Goal: Obtain resource: Download file/media

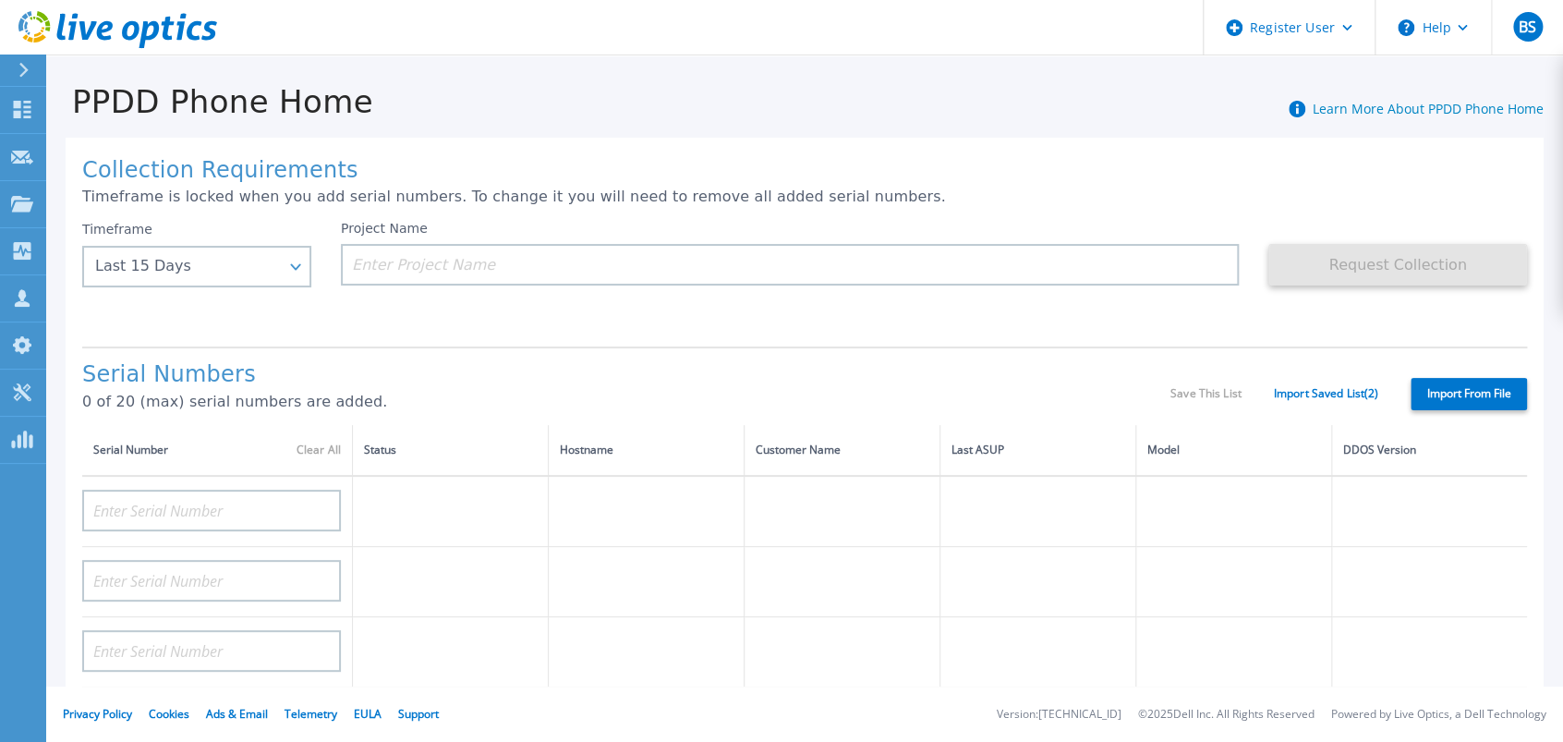
scroll to position [103, 0]
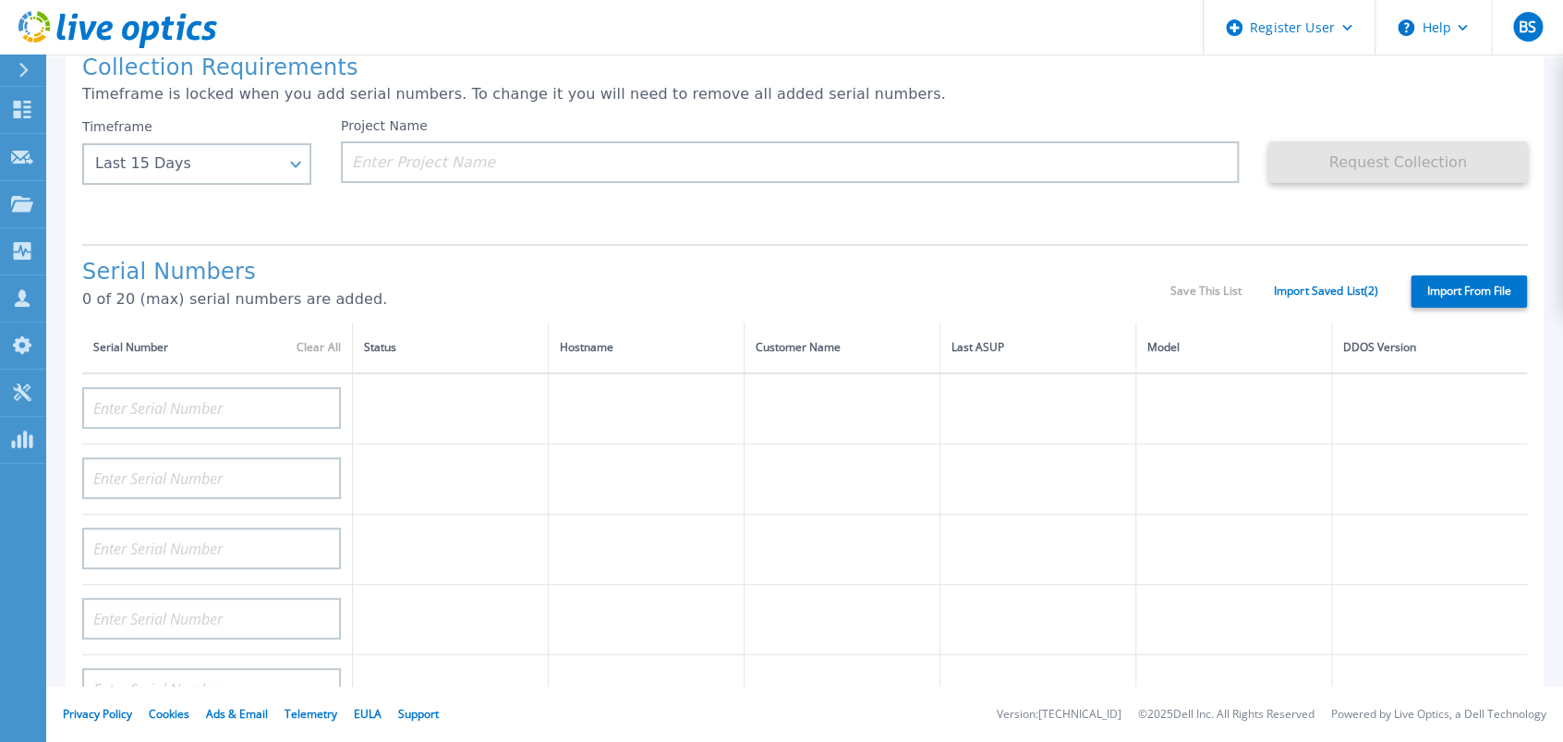
click at [22, 55] on div at bounding box center [32, 70] width 30 height 31
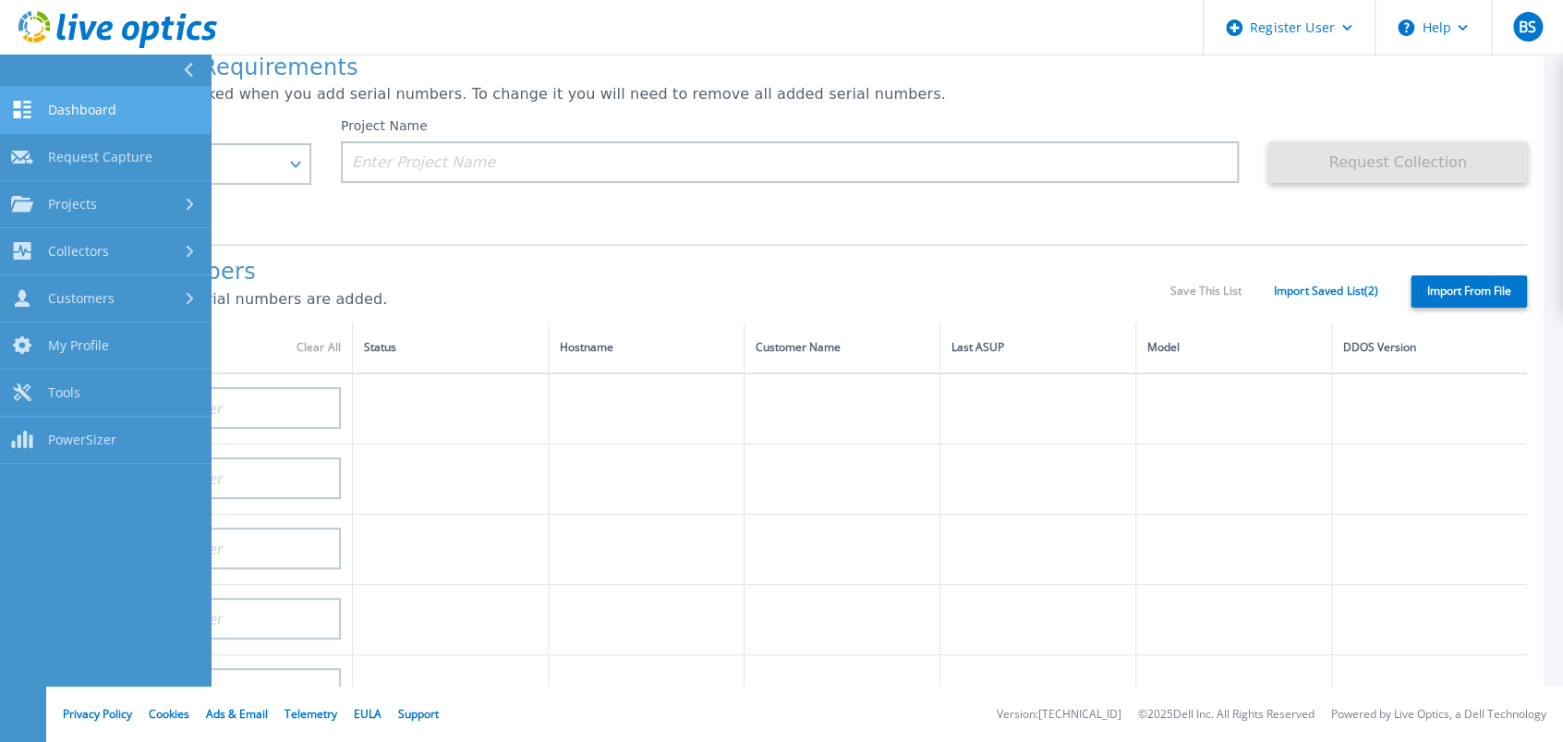
click at [89, 107] on span "Dashboard" at bounding box center [82, 110] width 68 height 17
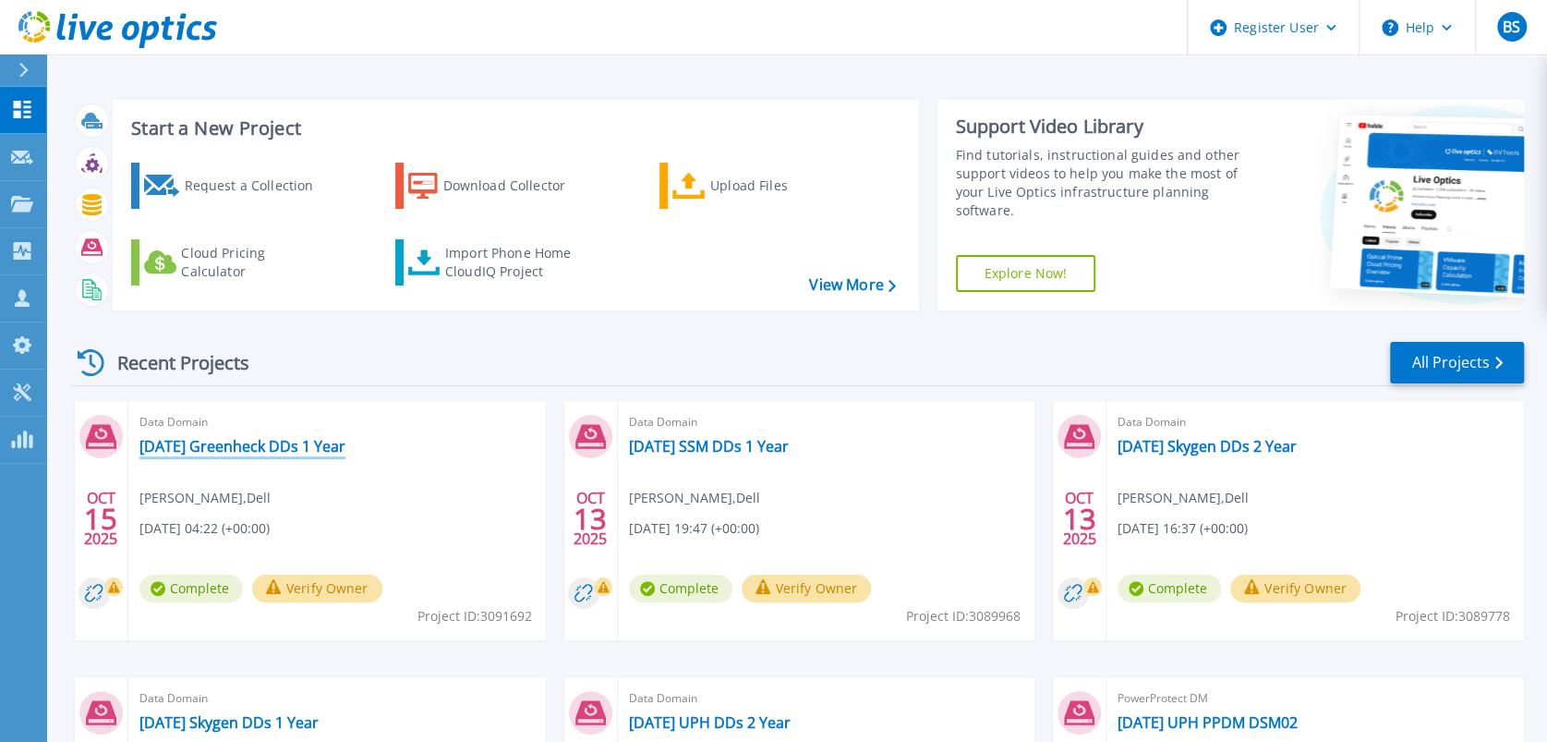
click at [273, 449] on link "2024.10.14 Greenheck DDs 1 Year" at bounding box center [242, 446] width 206 height 18
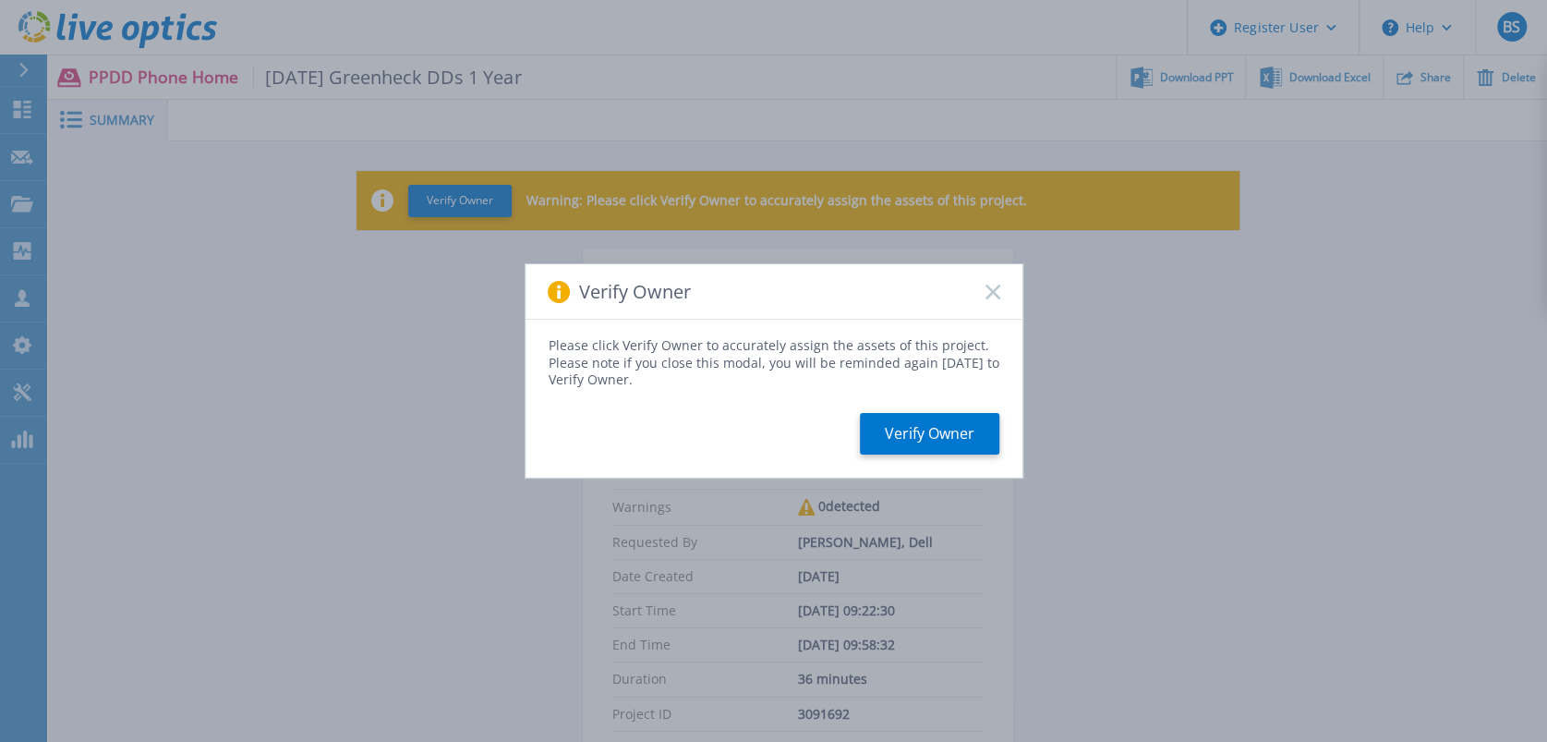
click at [991, 291] on rect at bounding box center [993, 292] width 16 height 16
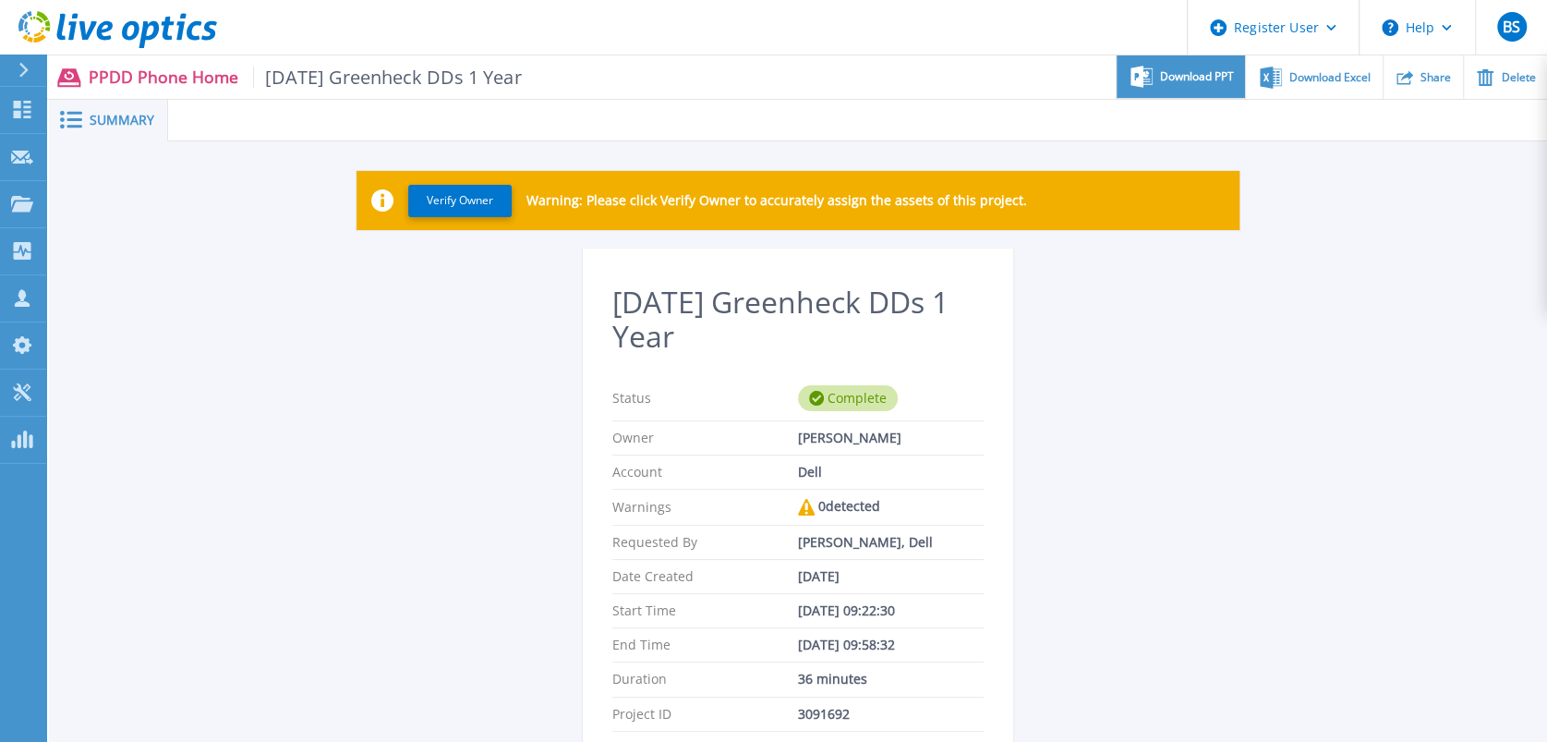
click at [1206, 71] on span "Download PPT" at bounding box center [1197, 76] width 74 height 11
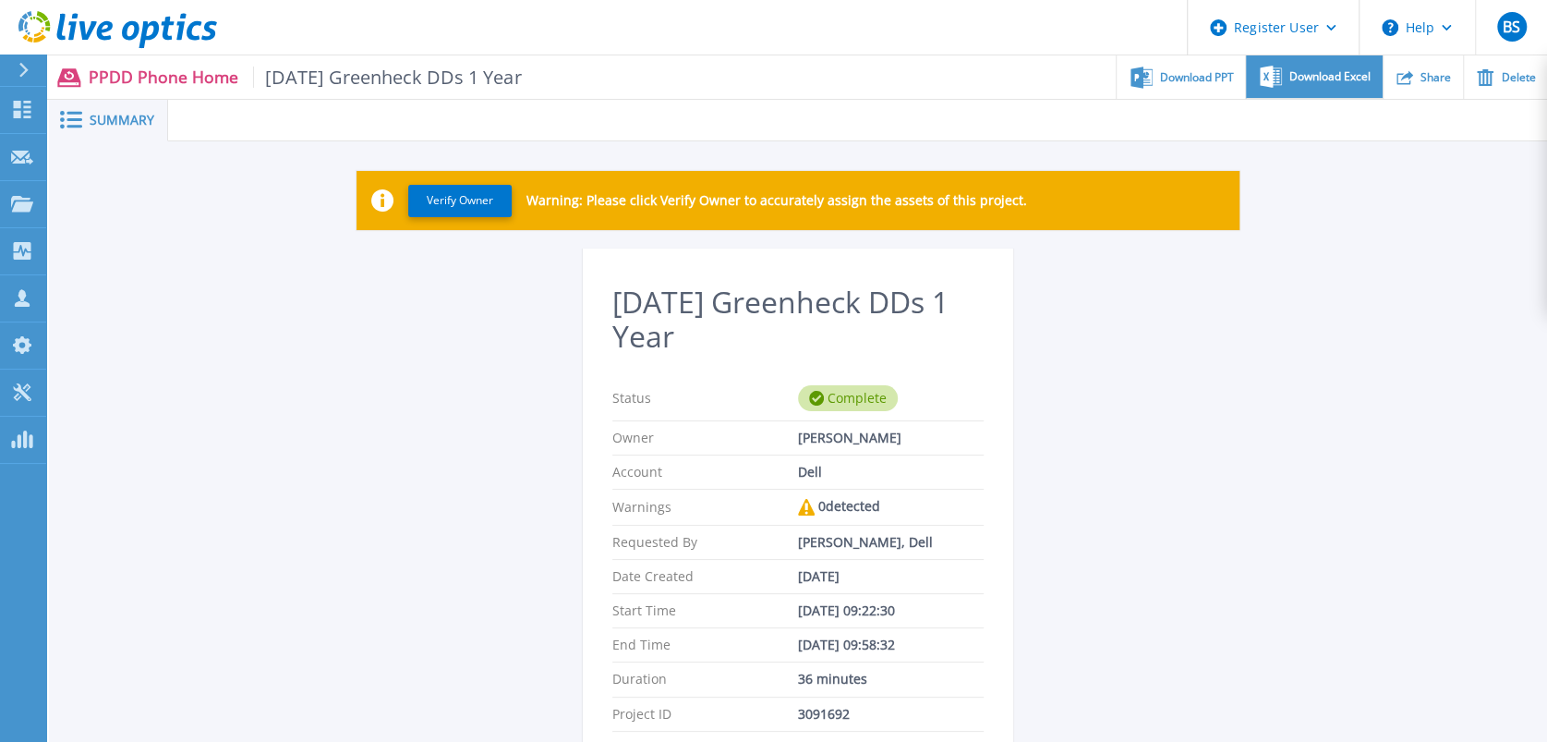
click at [1338, 80] on span "Download Excel" at bounding box center [1330, 76] width 81 height 11
